Goal: Task Accomplishment & Management: Use online tool/utility

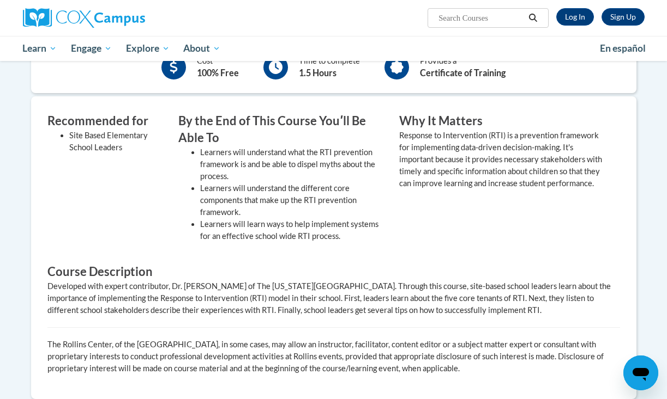
scroll to position [306, 0]
click at [567, 16] on link "Log In" at bounding box center [575, 16] width 38 height 17
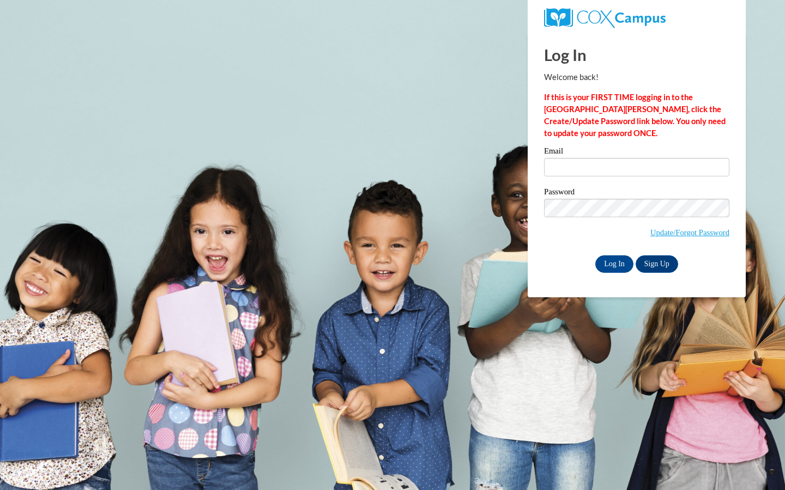
type input "[EMAIL_ADDRESS][DOMAIN_NAME]"
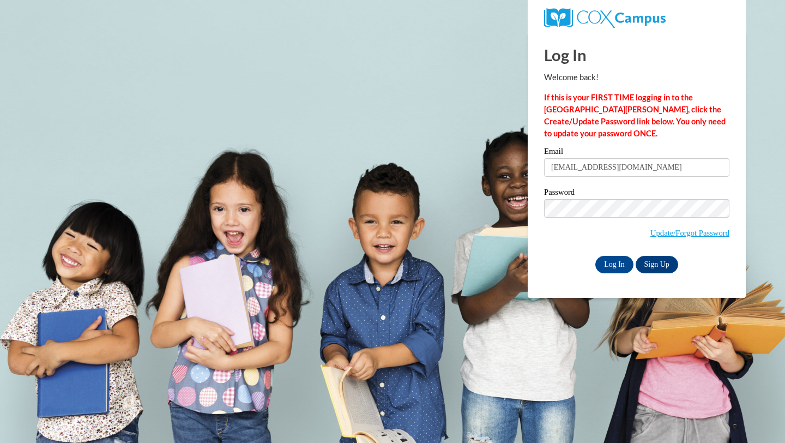
click at [583, 118] on strong "If this is your FIRST TIME logging in to the NEW Cox Campus, click the Create/U…" at bounding box center [634, 115] width 181 height 45
click at [609, 263] on input "Log In" at bounding box center [614, 264] width 38 height 17
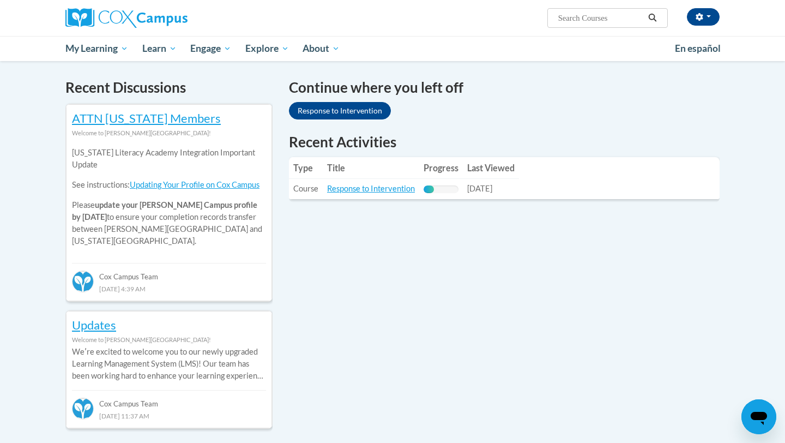
scroll to position [320, 0]
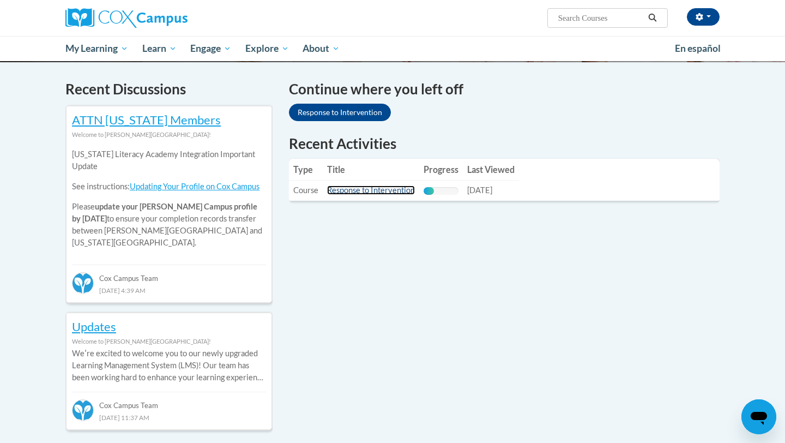
click at [361, 193] on link "Response to Intervention" at bounding box center [371, 189] width 88 height 9
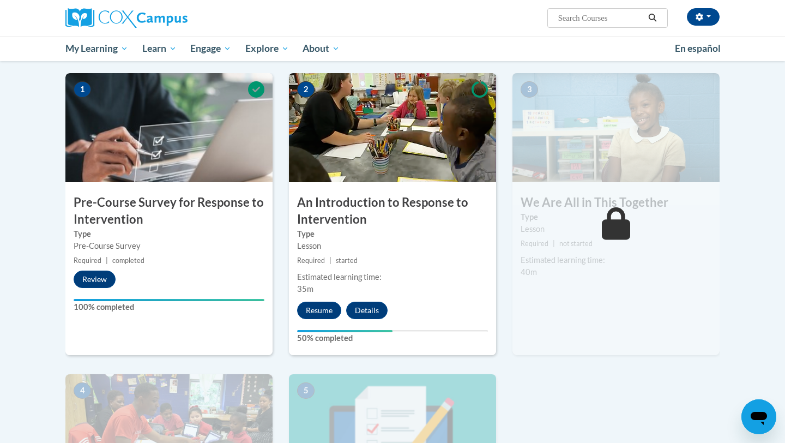
scroll to position [201, 0]
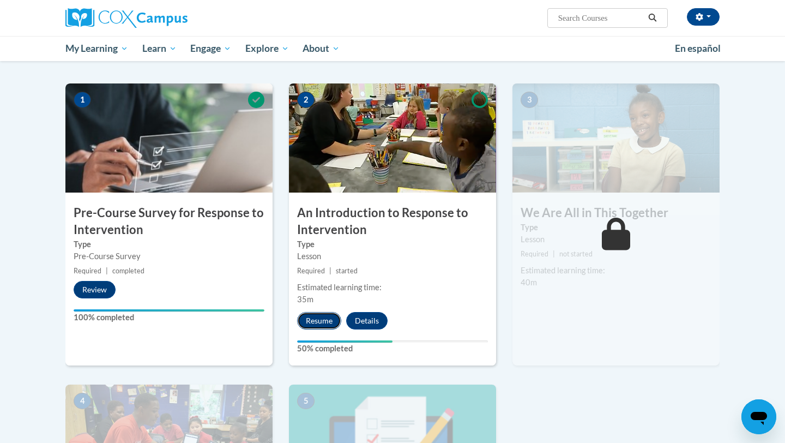
click at [324, 316] on button "Resume" at bounding box center [319, 320] width 44 height 17
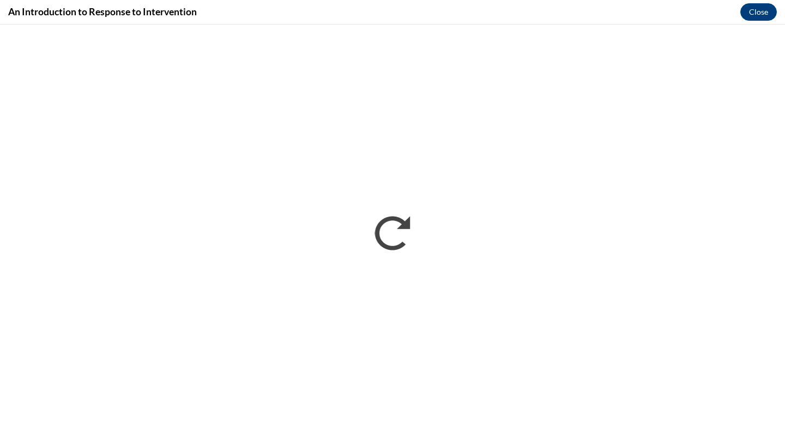
scroll to position [0, 0]
